Goal: Entertainment & Leisure: Consume media (video, audio)

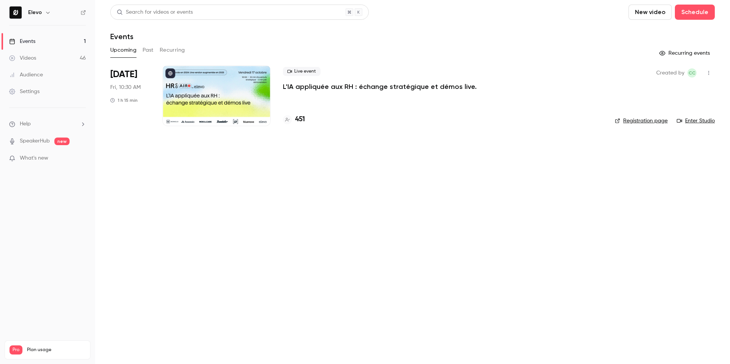
click at [152, 54] on button "Past" at bounding box center [148, 50] width 11 height 12
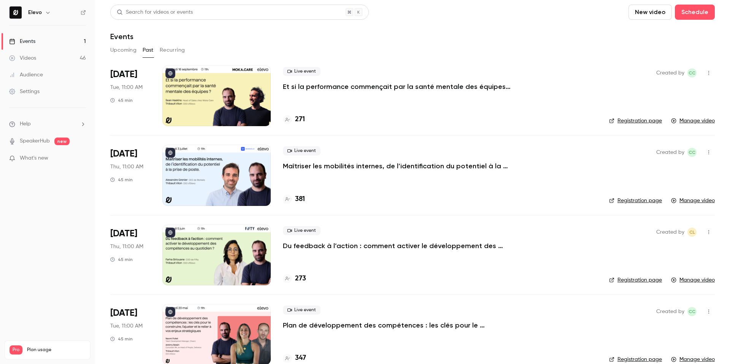
click at [309, 169] on p "Maîtriser les mobilités internes, de l’identification du potentiel à la prise d…" at bounding box center [397, 166] width 228 height 9
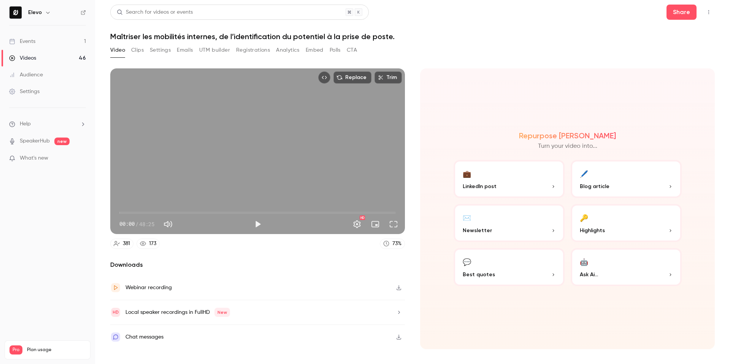
click at [163, 35] on h1 "Maîtriser les mobilités internes, de l’identification du potentiel à la prise d…" at bounding box center [412, 36] width 605 height 9
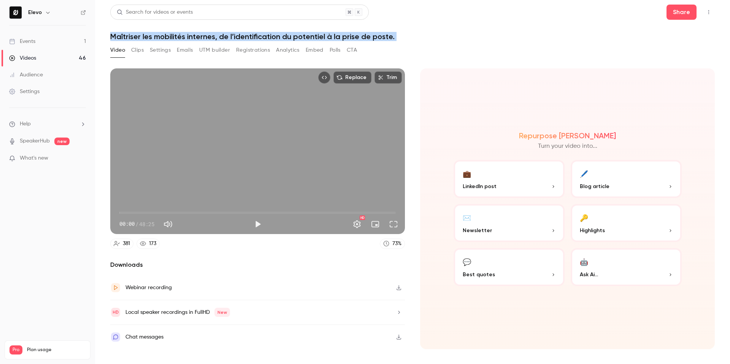
click at [163, 35] on h1 "Maîtriser les mobilités internes, de l’identification du potentiel à la prise d…" at bounding box center [412, 36] width 605 height 9
copy div "Maîtriser les mobilités internes, de l’identification du potentiel à la prise d…"
click at [43, 57] on link "Videos 46" at bounding box center [47, 58] width 95 height 17
